Goal: Obtain resource: Obtain resource

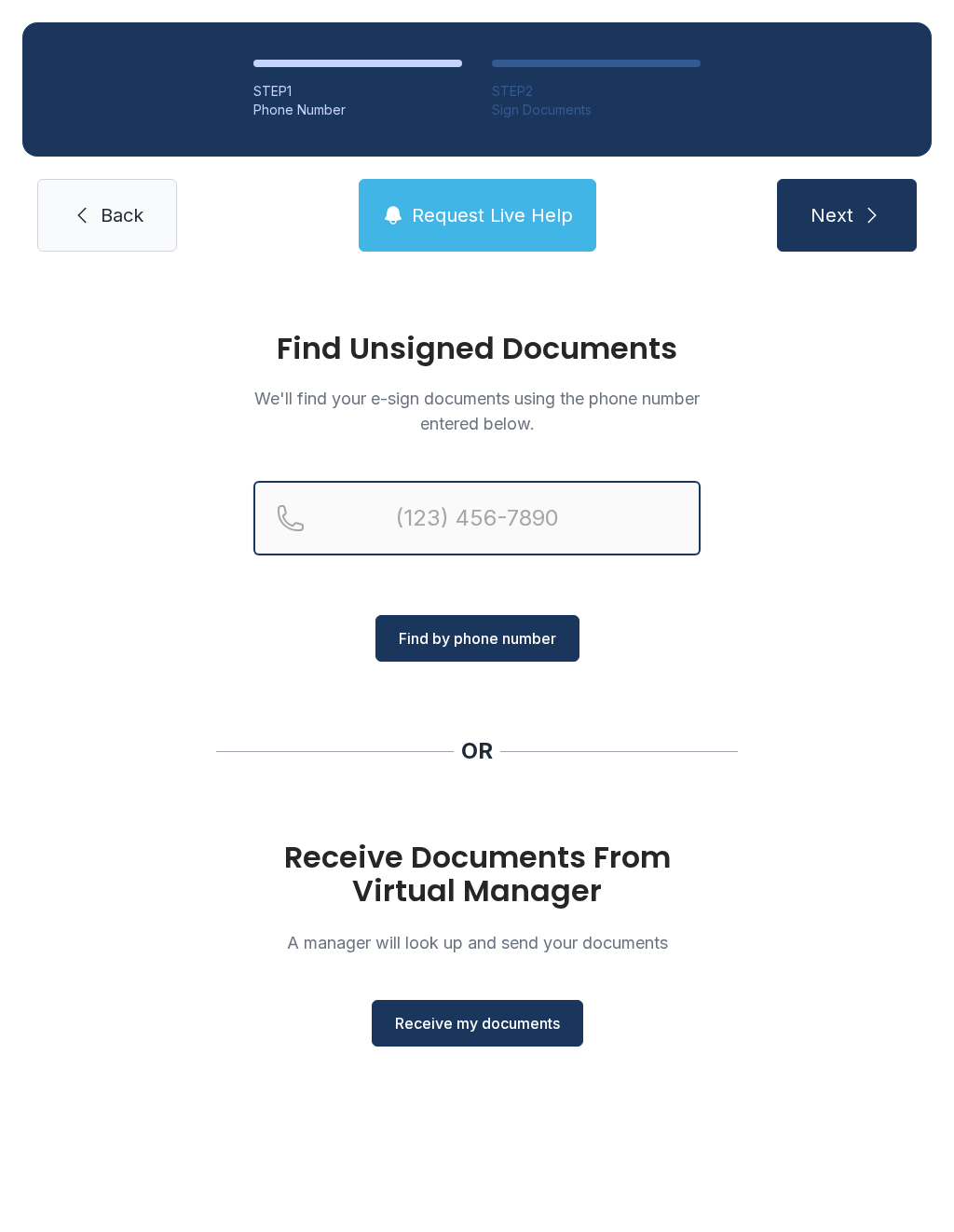
click at [479, 537] on input "Reservation phone number" at bounding box center [477, 518] width 447 height 75
type input "[PHONE_NUMBER]"
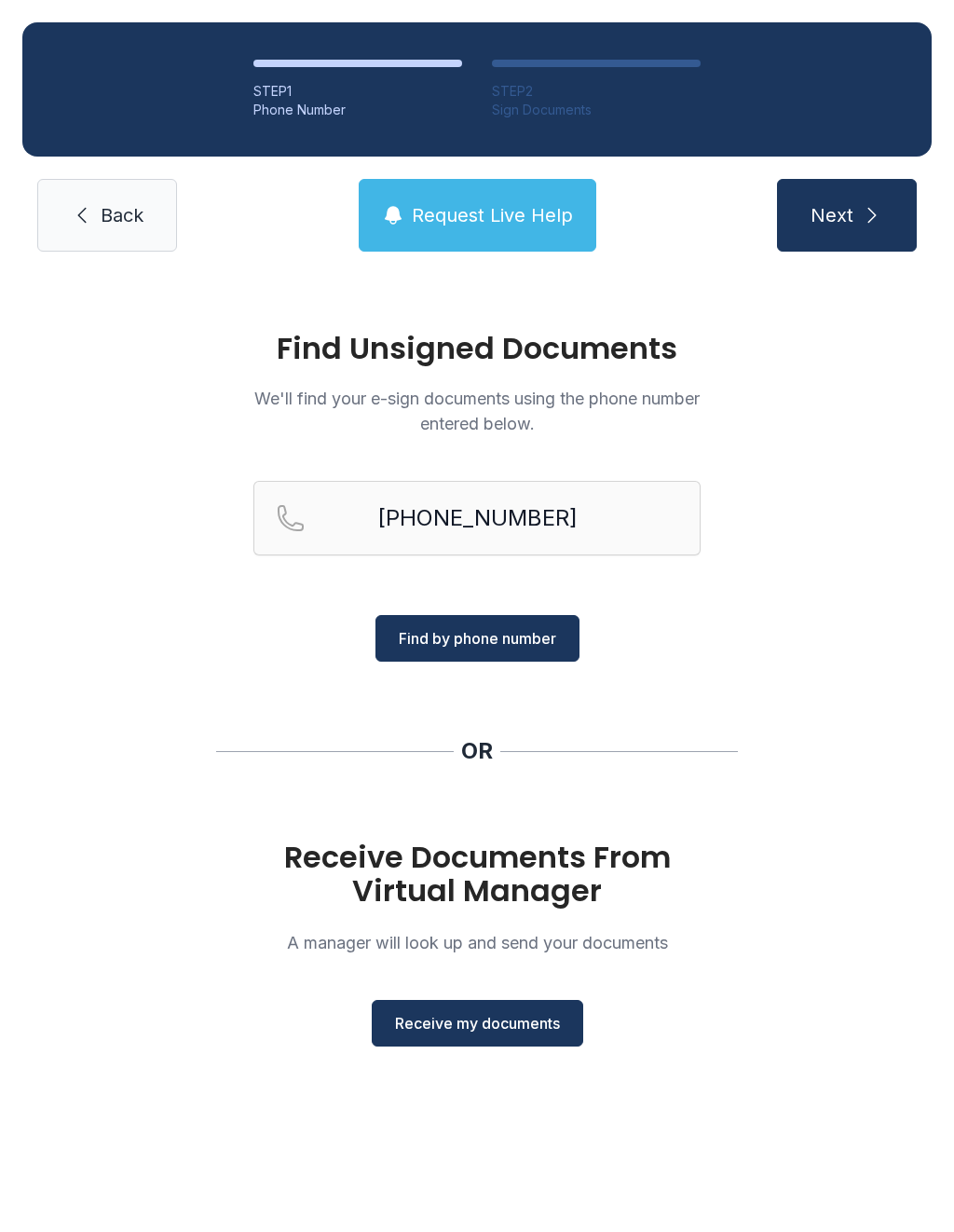
click at [529, 616] on button "Find by phone number" at bounding box center [477, 638] width 204 height 46
click at [555, 1011] on span "Receive my documents" at bounding box center [477, 1022] width 164 height 22
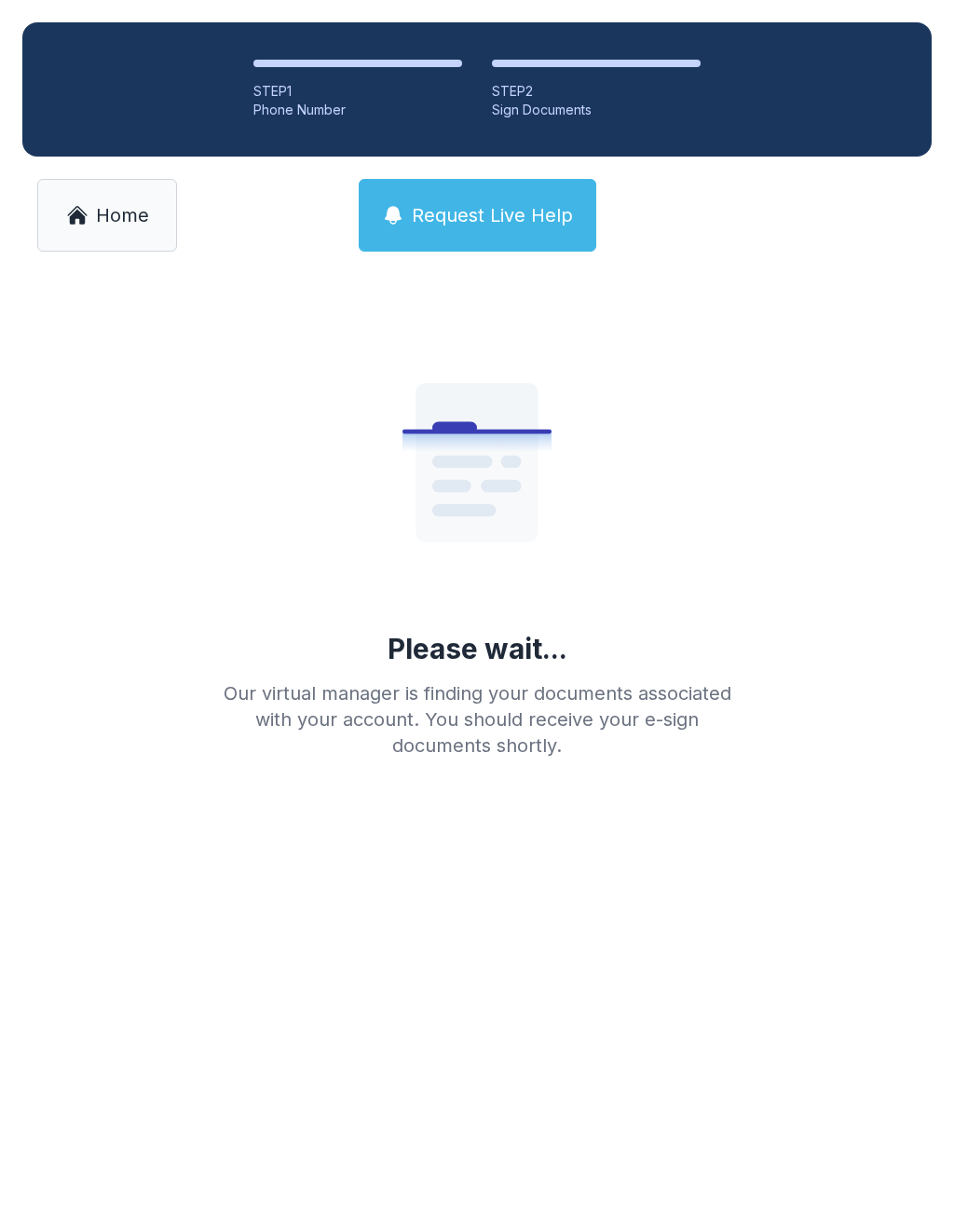
click at [576, 970] on main "Please wait... Our virtual manager is finding your documents associated with yo…" at bounding box center [477, 753] width 954 height 958
click at [382, 1013] on main "Please wait... Our virtual manager is finding your documents associated with yo…" at bounding box center [477, 753] width 954 height 958
click at [907, 13] on div "STEP 1 Phone Number STEP 2 Sign Documents Home Request Live Help" at bounding box center [477, 136] width 954 height 274
click at [105, 45] on ol "STEP 1 Phone Number STEP 2 Sign Documents" at bounding box center [476, 89] width 909 height 135
click at [712, 407] on div "Please wait... Our virtual manager is finding your documents associated with yo…" at bounding box center [477, 535] width 536 height 447
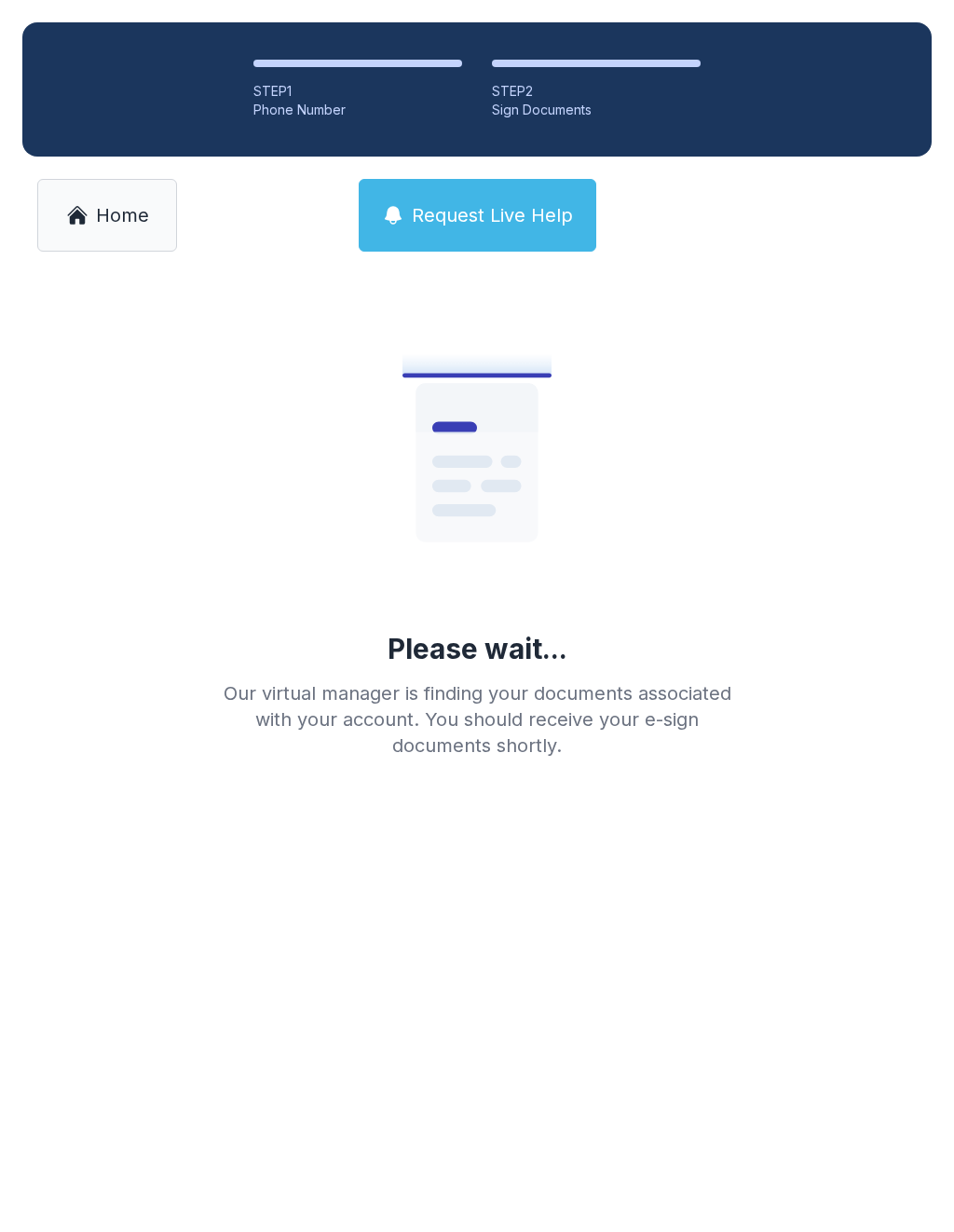
click at [547, 1023] on main "Please wait... Our virtual manager is finding your documents associated with yo…" at bounding box center [477, 753] width 954 height 958
click at [471, 1074] on main "Please wait... Our virtual manager is finding your documents associated with yo…" at bounding box center [477, 753] width 954 height 958
click at [92, 218] on link "Home" at bounding box center [107, 215] width 139 height 73
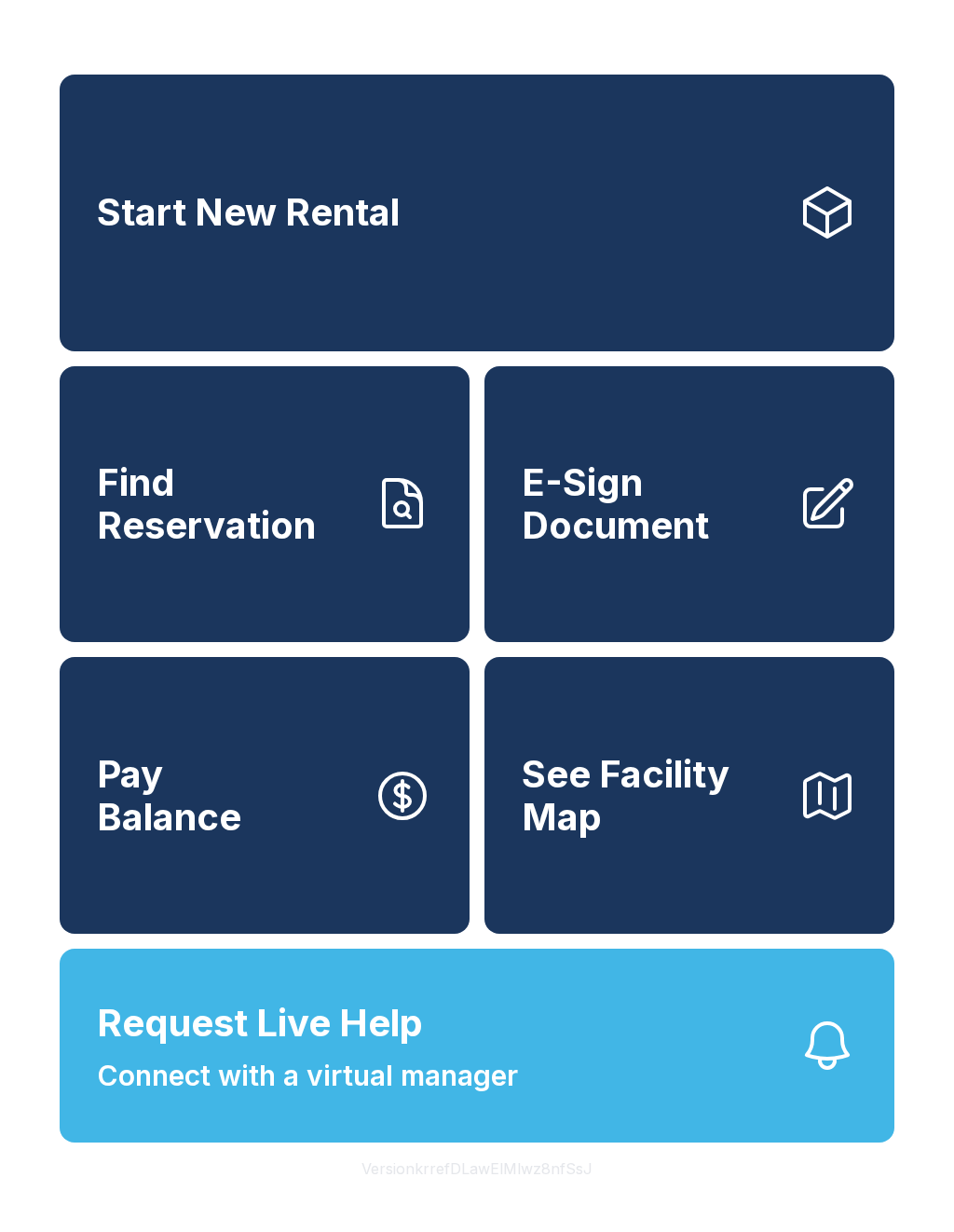
click at [683, 533] on span "E-Sign Document" at bounding box center [652, 503] width 261 height 85
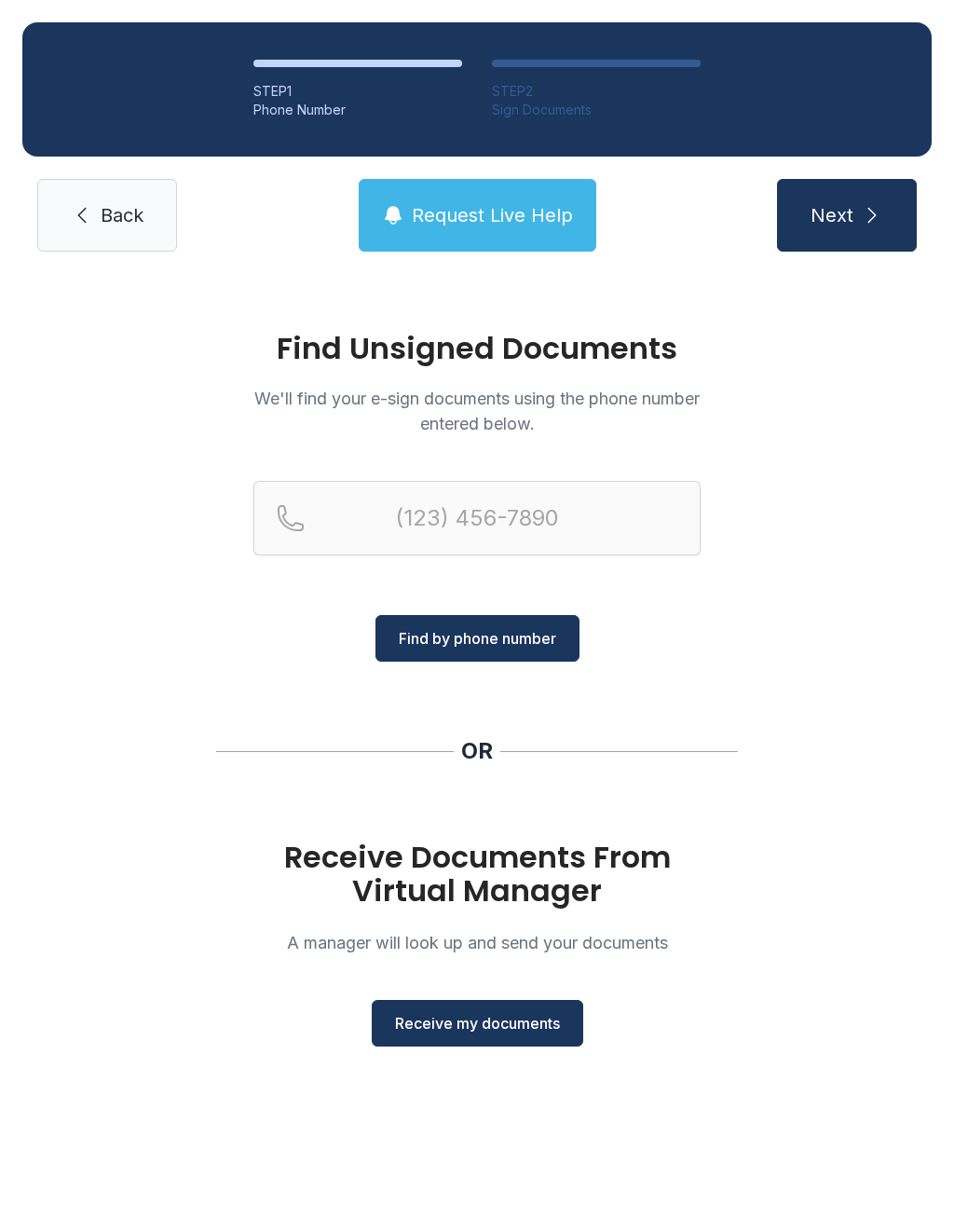
click at [517, 1024] on span "Receive my documents" at bounding box center [477, 1022] width 164 height 22
